Goal: Task Accomplishment & Management: Manage account settings

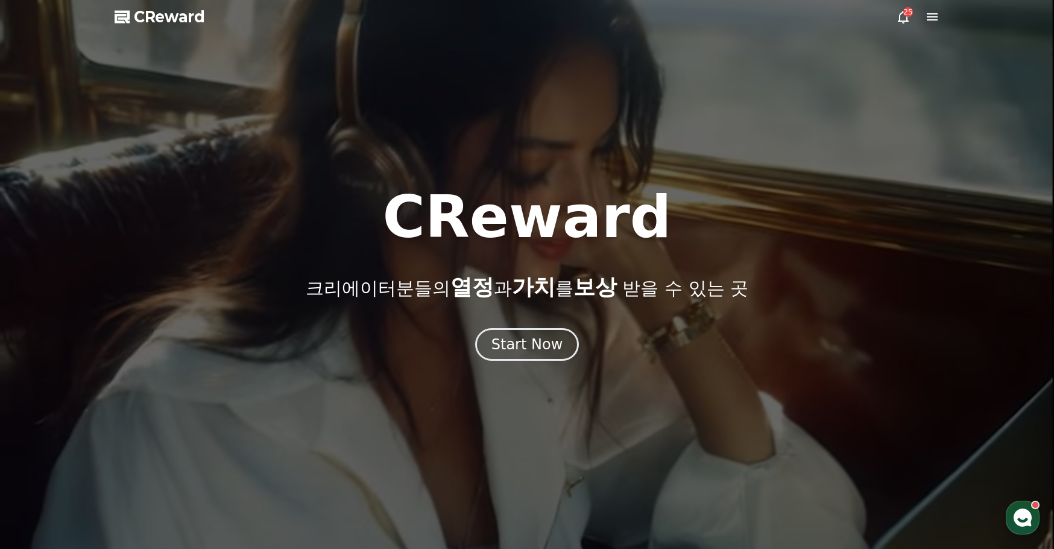
click at [180, 14] on span "CReward" at bounding box center [169, 16] width 71 height 19
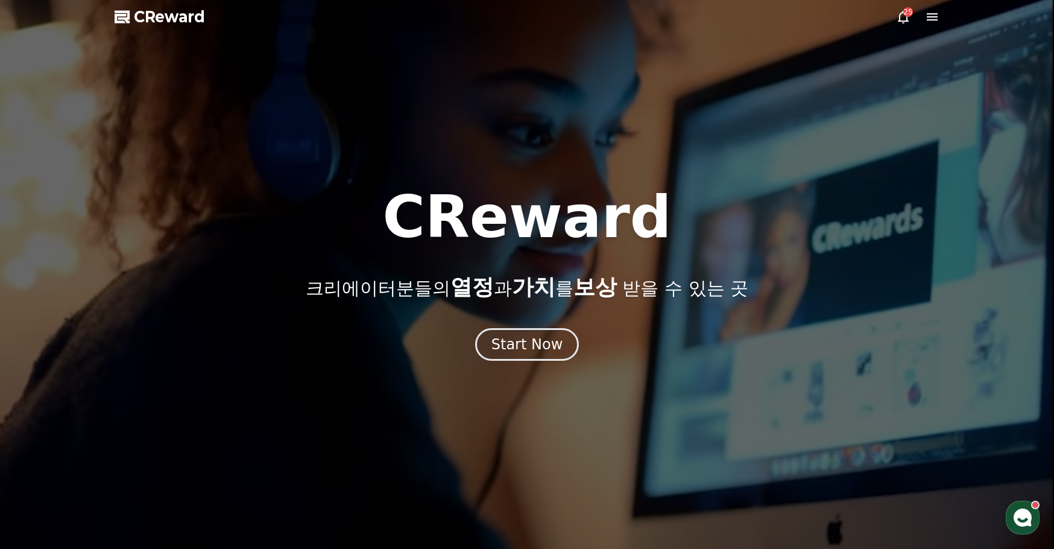
click at [942, 17] on div at bounding box center [527, 274] width 1054 height 549
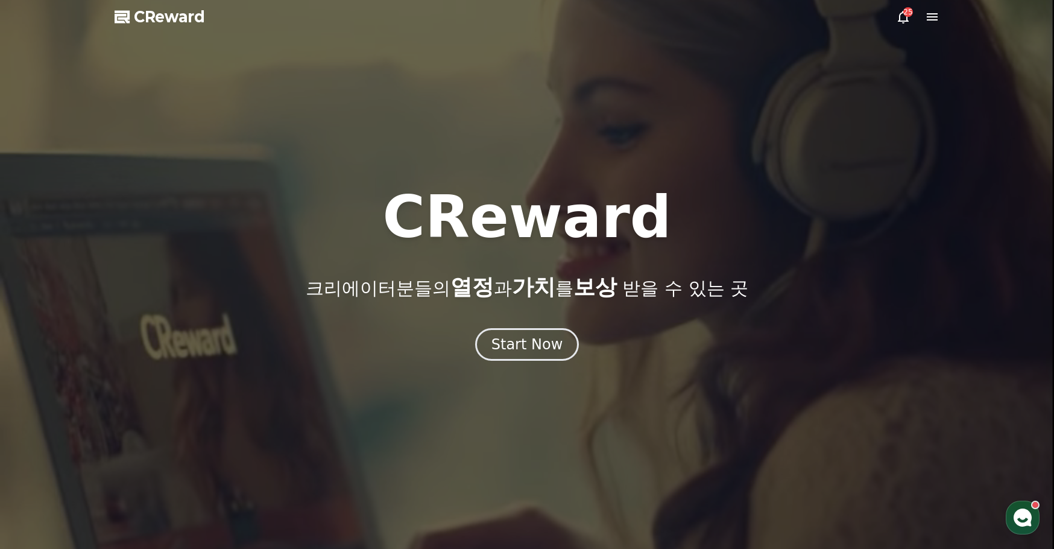
click at [937, 17] on icon at bounding box center [932, 16] width 11 height 7
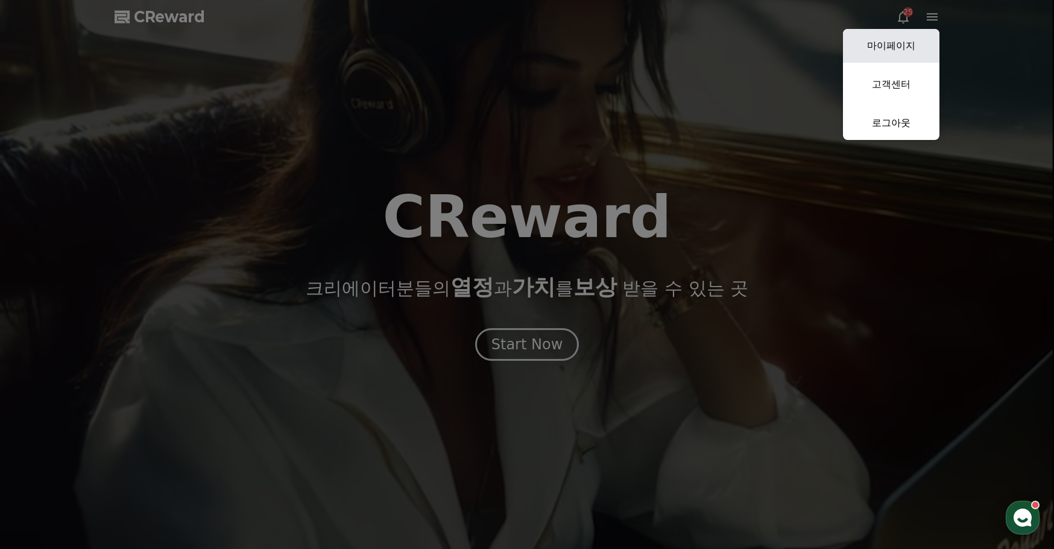
click at [896, 51] on link "마이페이지" at bounding box center [891, 46] width 97 height 34
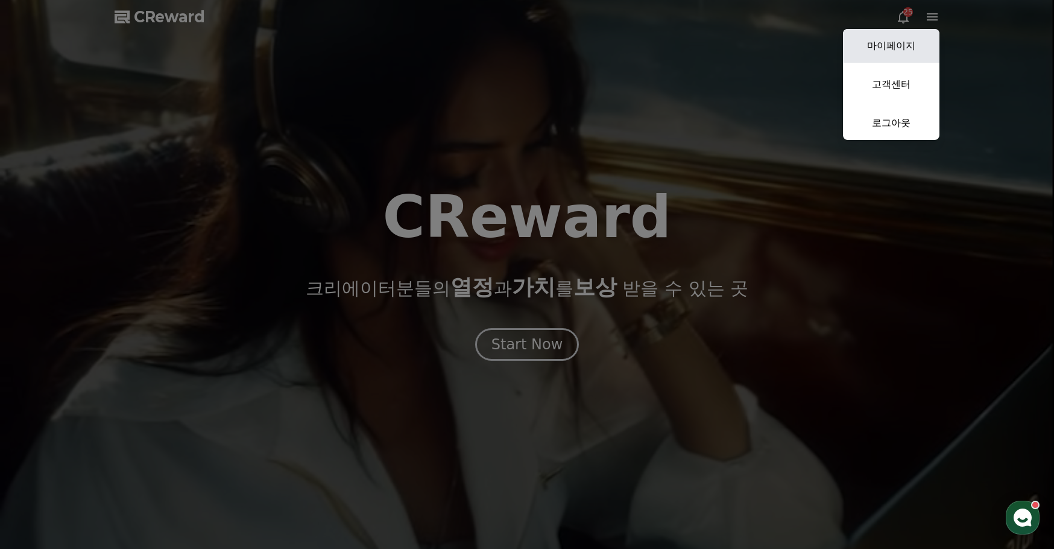
select select "**********"
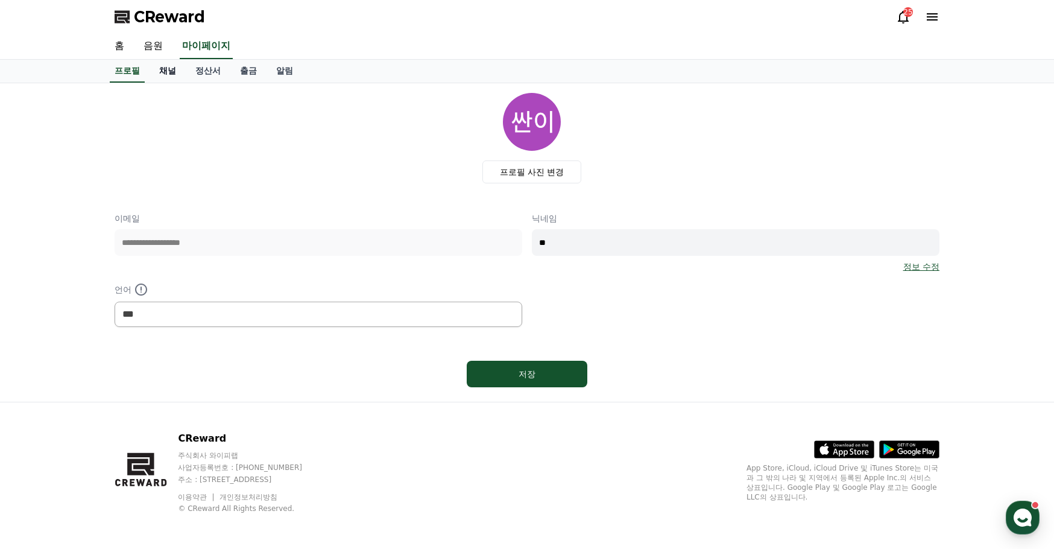
click at [171, 73] on link "채널" at bounding box center [168, 71] width 36 height 23
